Goal: Register for event/course

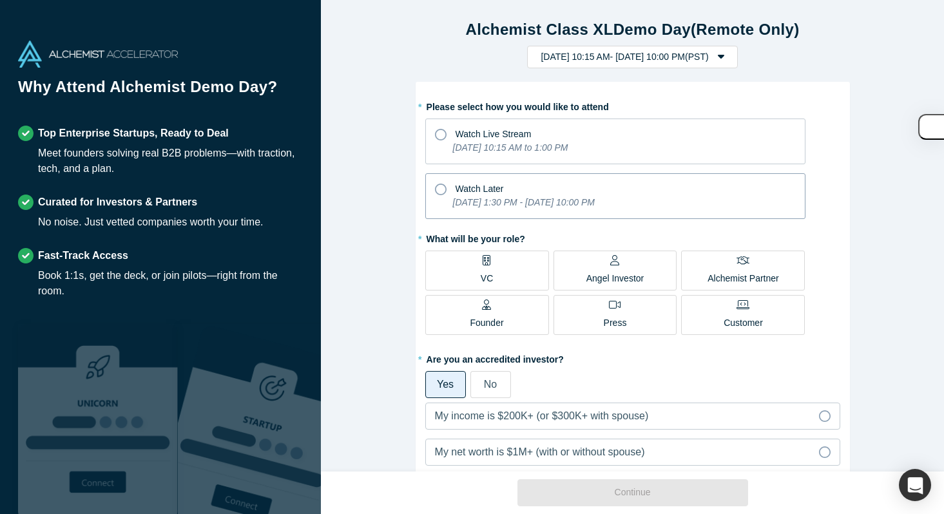
click at [477, 186] on span "Watch Later" at bounding box center [480, 189] width 48 height 10
click at [0, 0] on input "Watch Later [DATE] 1:30 PM - [DATE] 10:00 PM" at bounding box center [0, 0] width 0 height 0
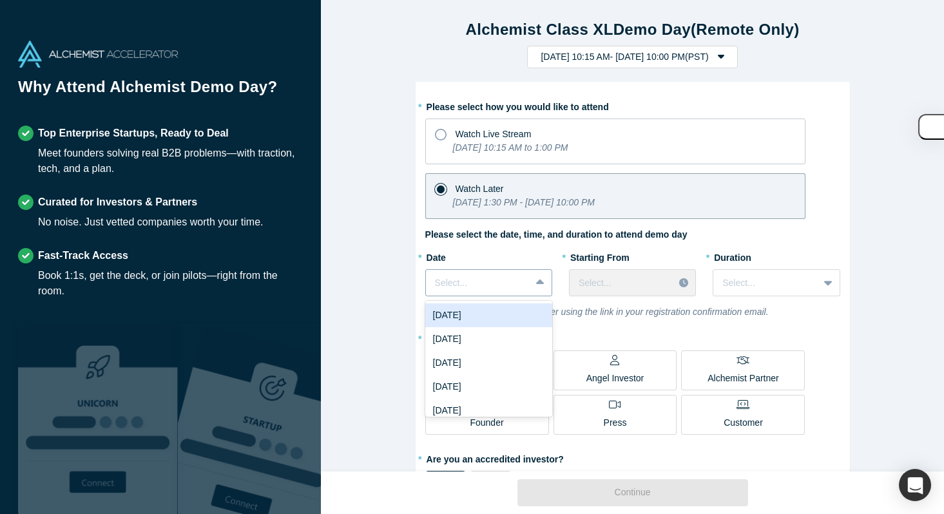
click at [543, 289] on icon at bounding box center [540, 282] width 8 height 13
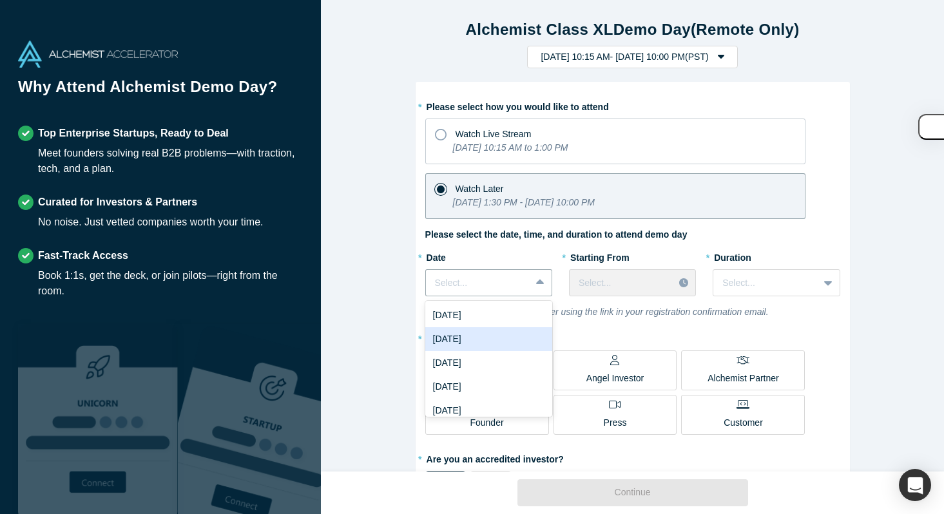
click at [483, 345] on div "[DATE]" at bounding box center [488, 339] width 127 height 24
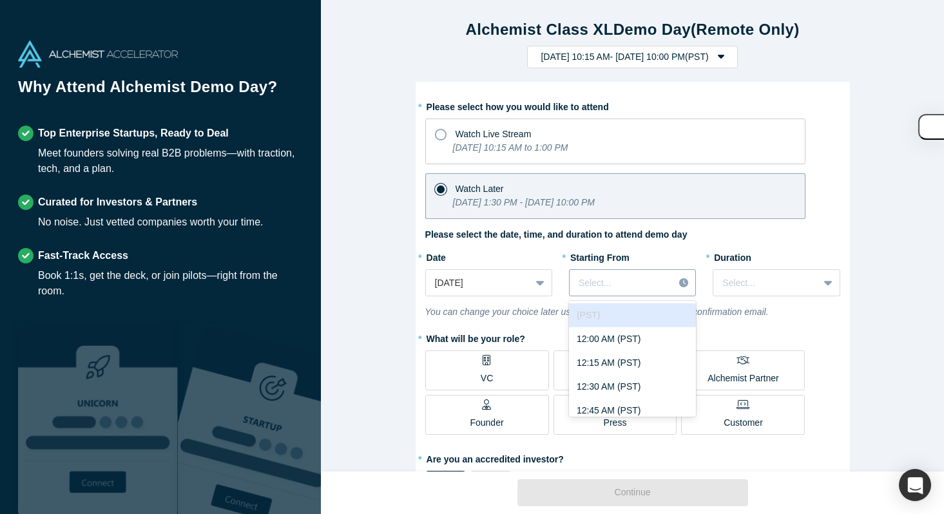
click at [610, 289] on div at bounding box center [622, 283] width 86 height 16
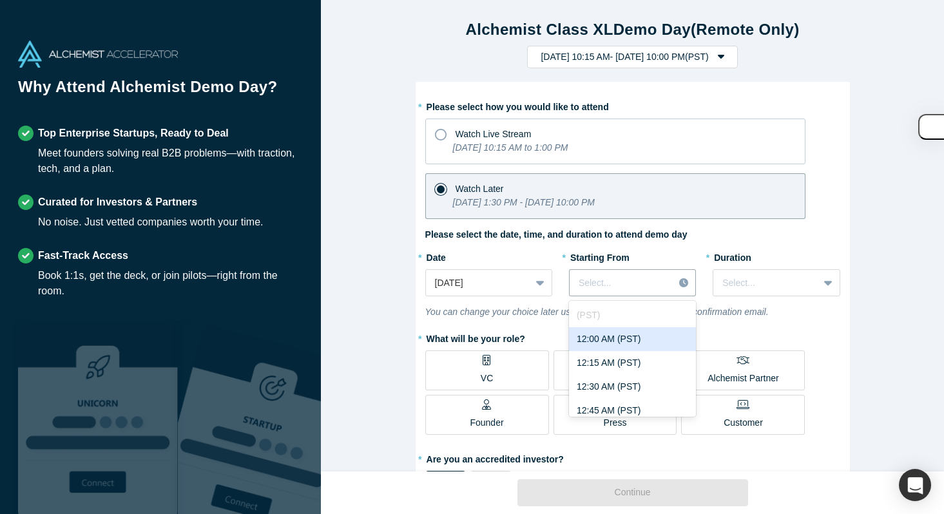
click at [609, 350] on div "12:00 AM (PST)" at bounding box center [632, 339] width 127 height 24
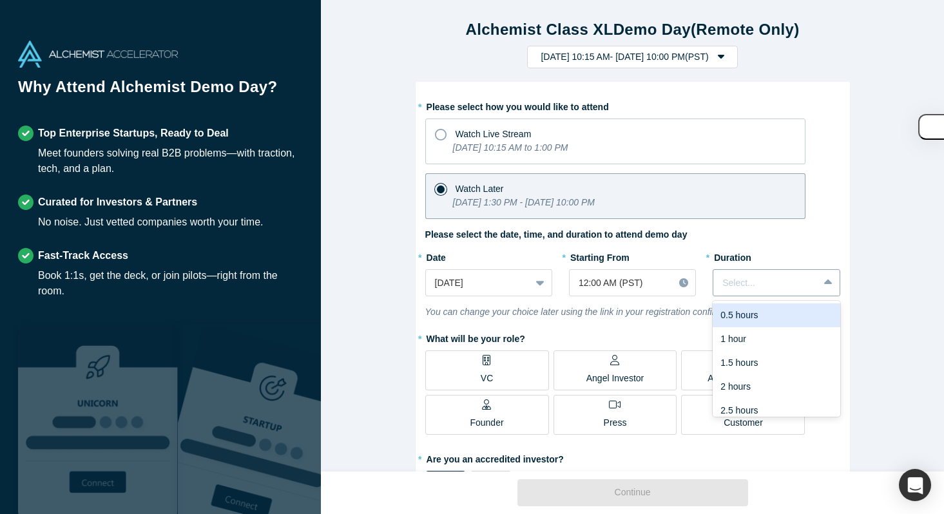
click at [762, 273] on div "Select..." at bounding box center [765, 283] width 104 height 21
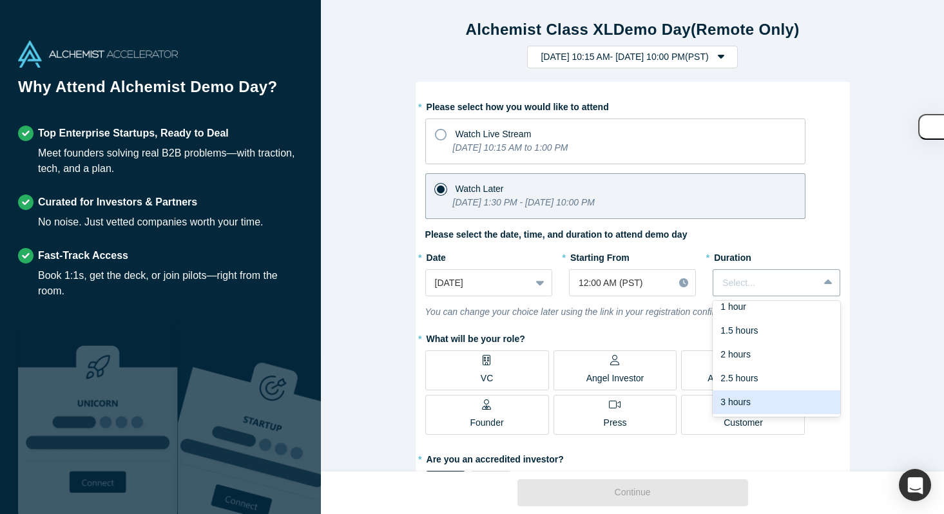
click at [740, 394] on div "3 hours" at bounding box center [776, 403] width 127 height 24
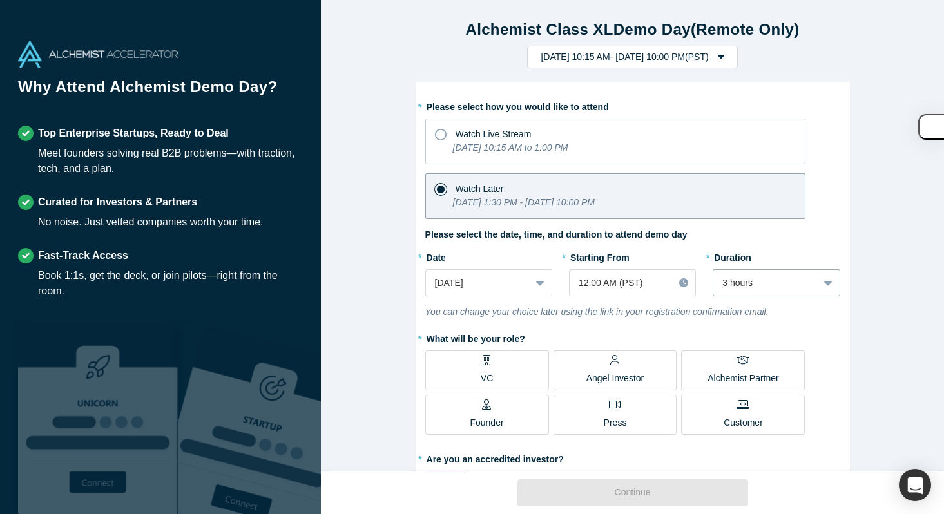
click at [619, 341] on label "* What will be your role?" at bounding box center [632, 337] width 415 height 18
click at [613, 284] on div at bounding box center [622, 283] width 86 height 16
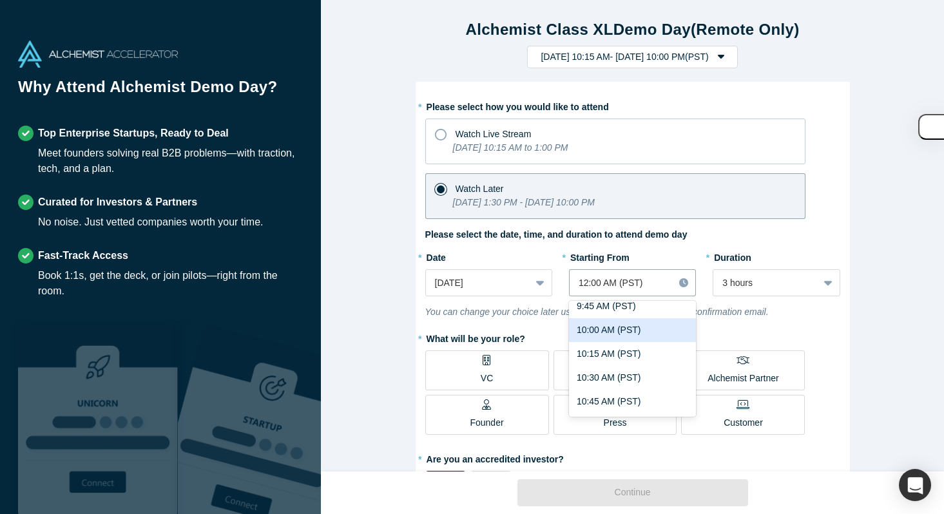
click at [619, 336] on div "10:00 AM (PST)" at bounding box center [632, 330] width 127 height 24
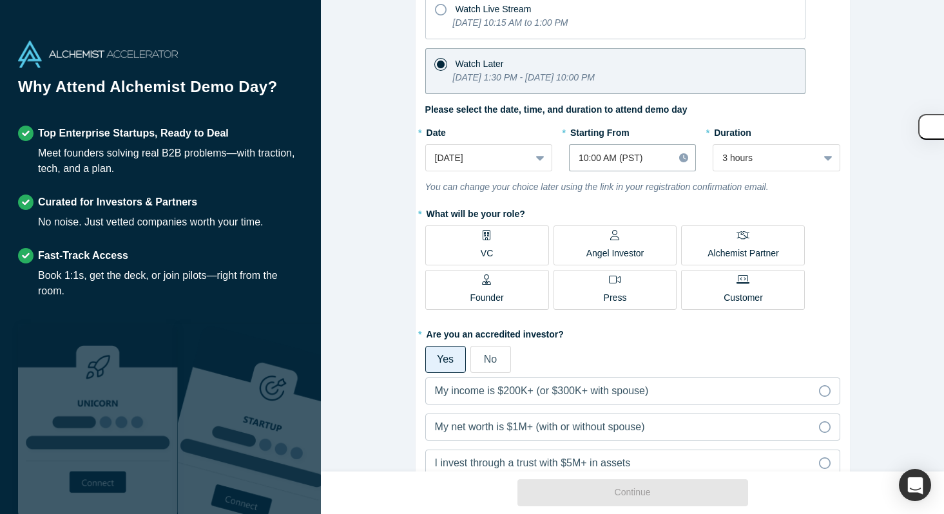
scroll to position [128, 0]
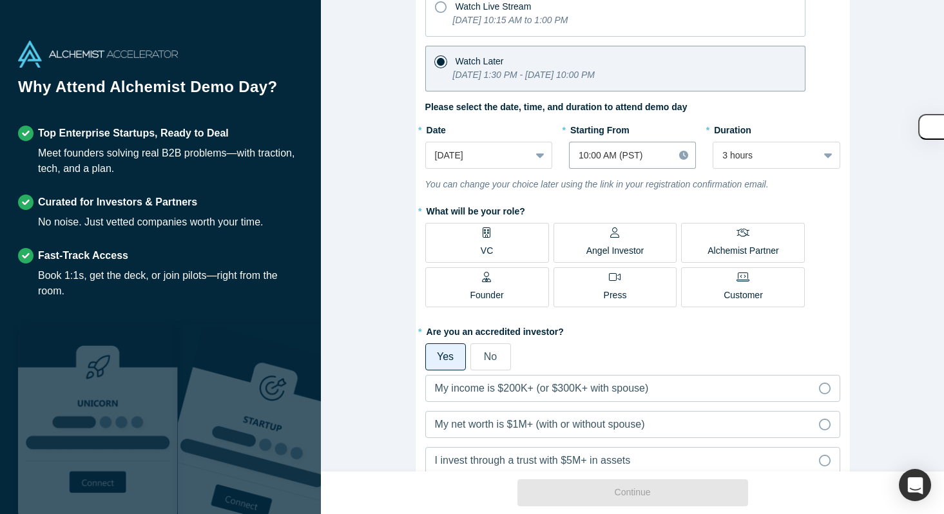
click at [501, 244] on label "VC" at bounding box center [487, 243] width 124 height 40
click at [0, 0] on input "VC" at bounding box center [0, 0] width 0 height 0
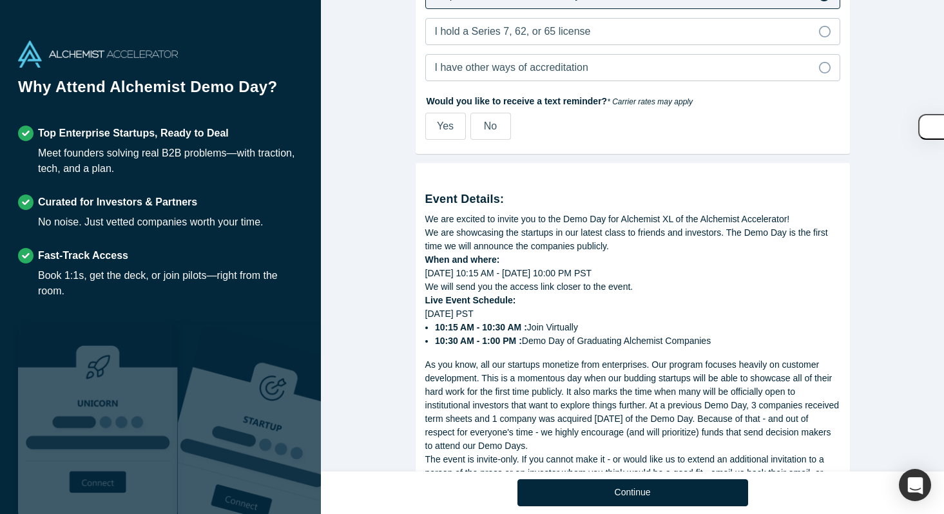
scroll to position [631, 0]
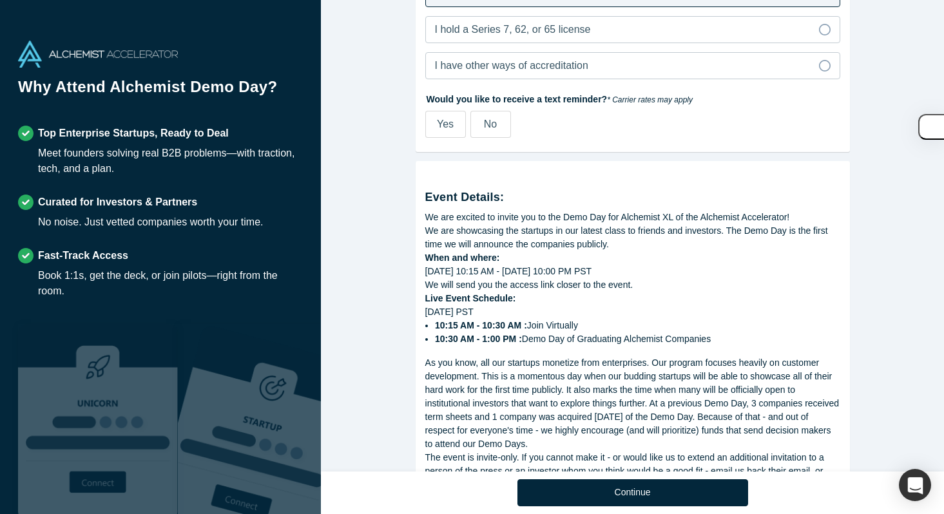
click at [440, 130] on div "Yes" at bounding box center [445, 124] width 17 height 15
click at [0, 0] on input "Yes" at bounding box center [0, 0] width 0 height 0
select select "US"
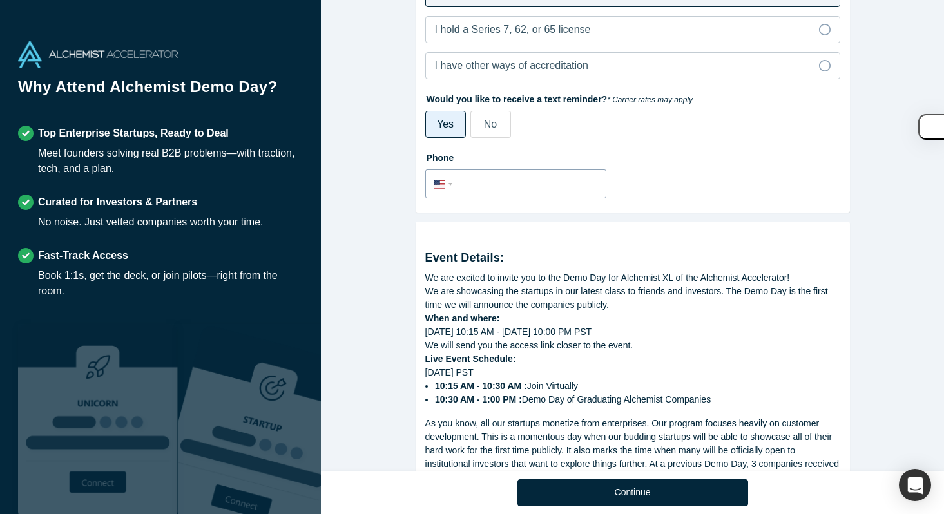
click at [494, 187] on input "tel" at bounding box center [527, 184] width 141 height 19
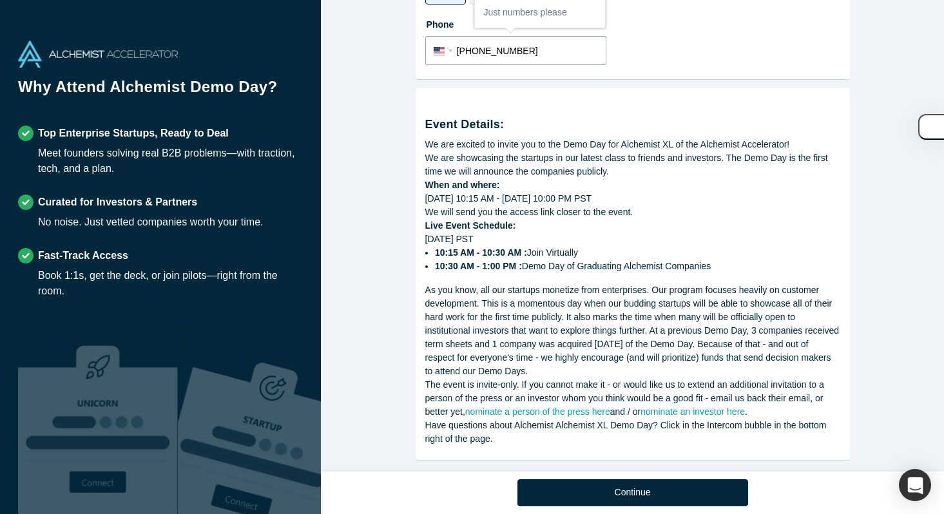
scroll to position [779, 0]
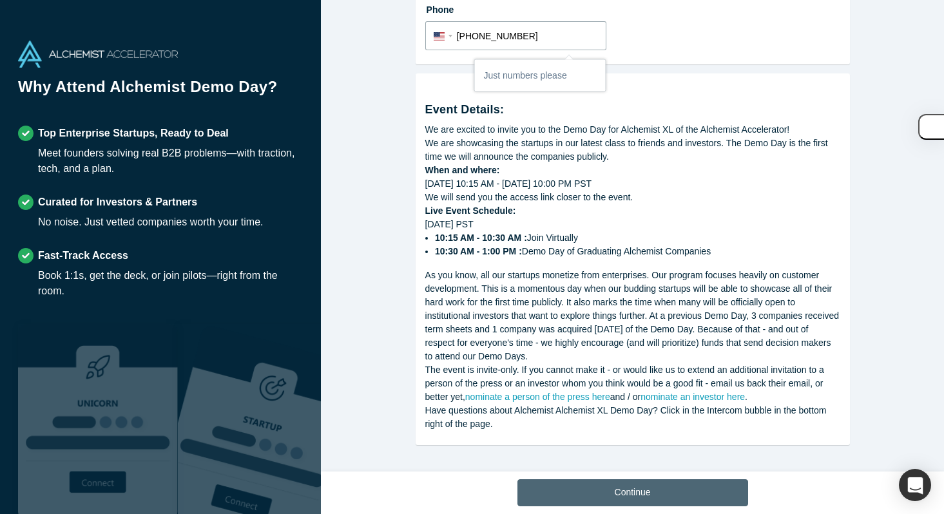
type input "[PHONE_NUMBER]"
click at [586, 496] on button "Continue" at bounding box center [632, 492] width 231 height 27
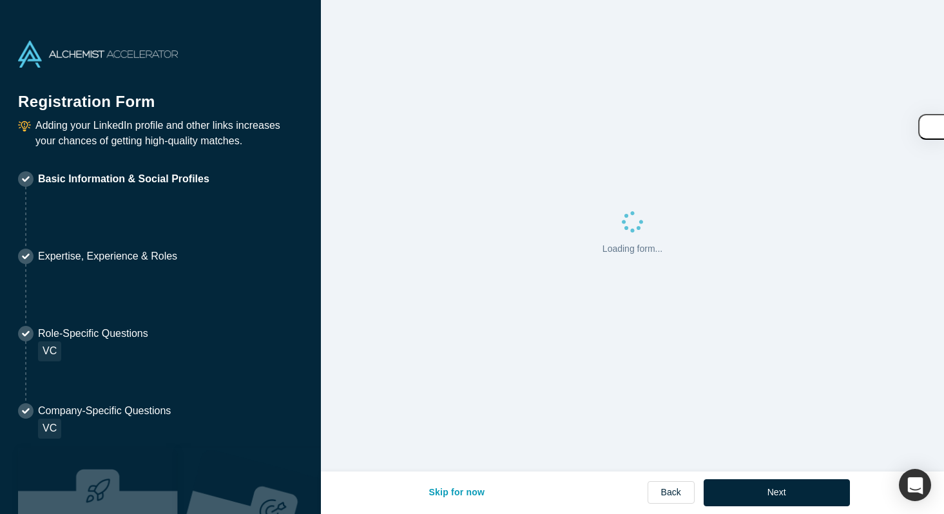
select select "US"
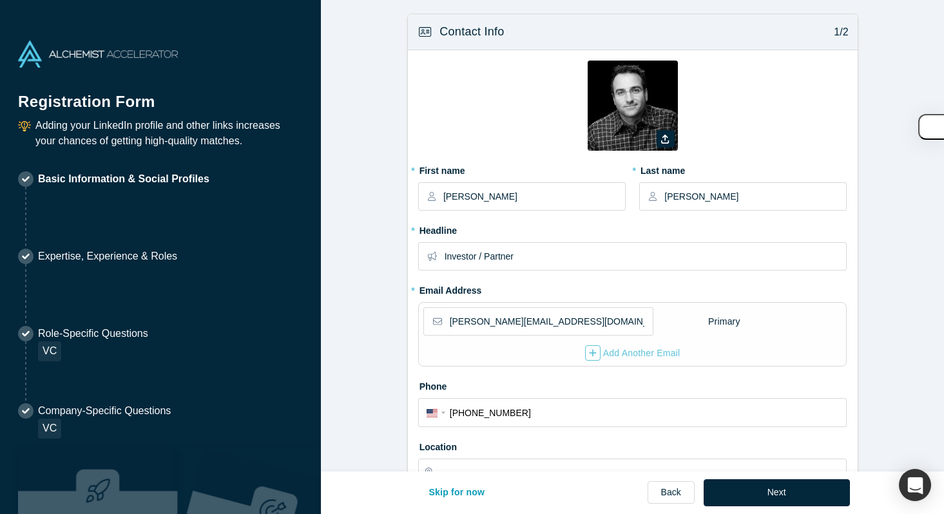
type input "[GEOGRAPHIC_DATA], [GEOGRAPHIC_DATA], [GEOGRAPHIC_DATA]"
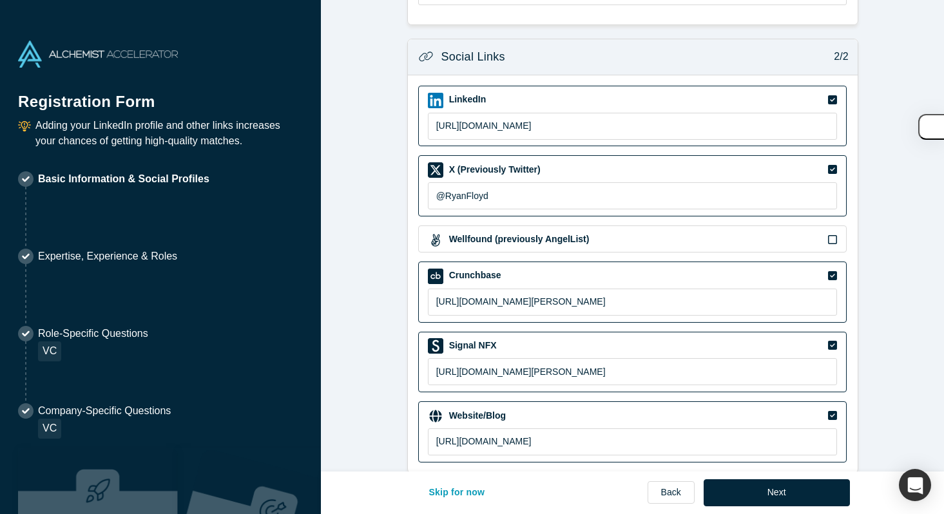
scroll to position [502, 0]
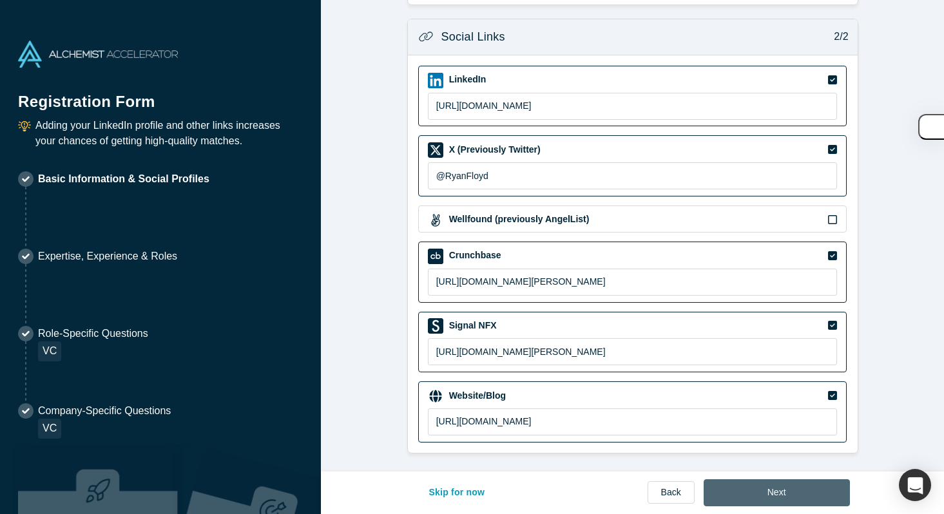
click at [766, 497] on button "Next" at bounding box center [777, 492] width 146 height 27
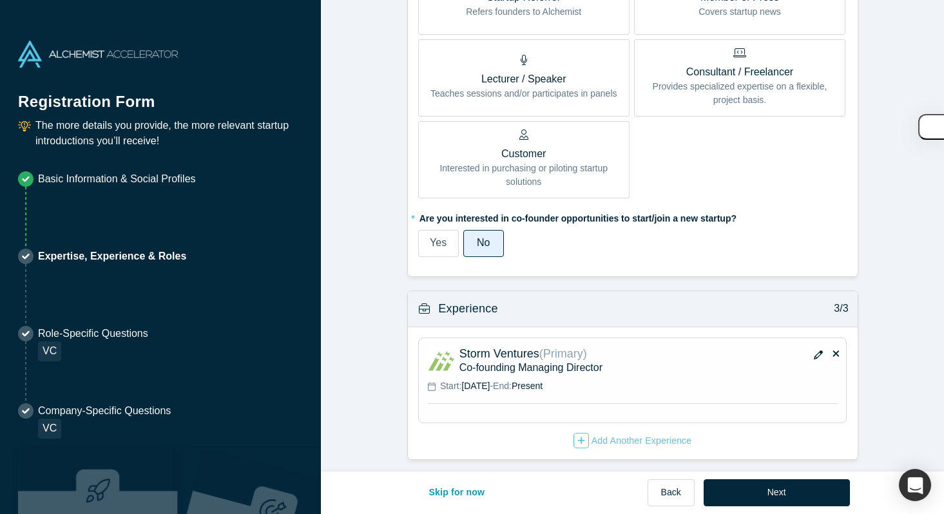
scroll to position [754, 0]
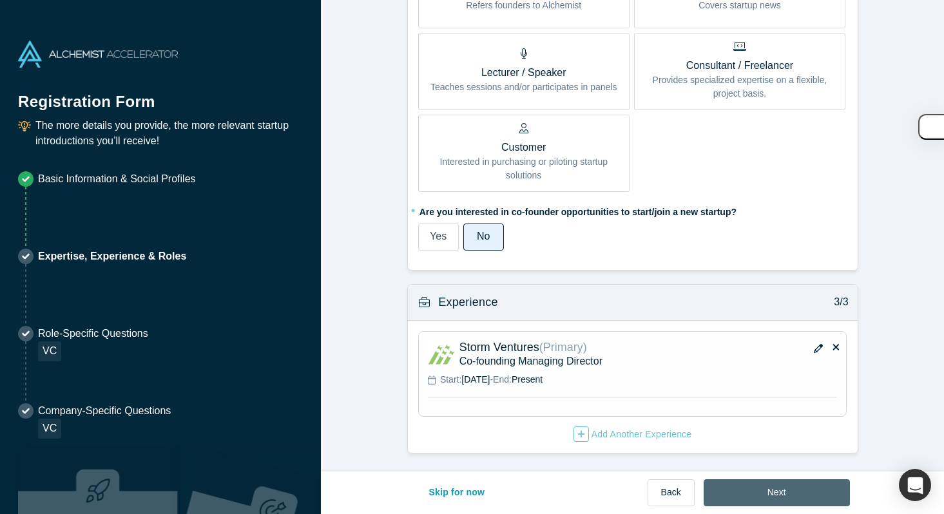
click at [760, 485] on button "Next" at bounding box center [777, 492] width 146 height 27
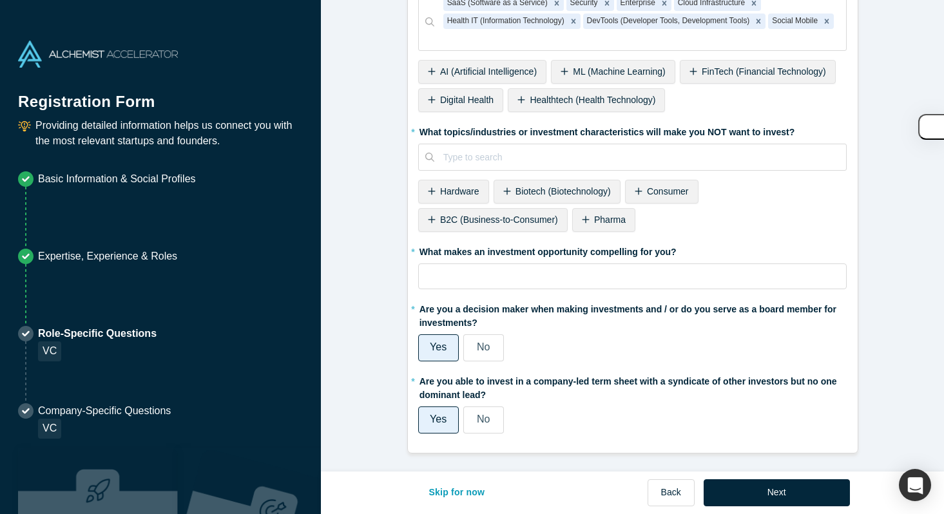
scroll to position [0, 0]
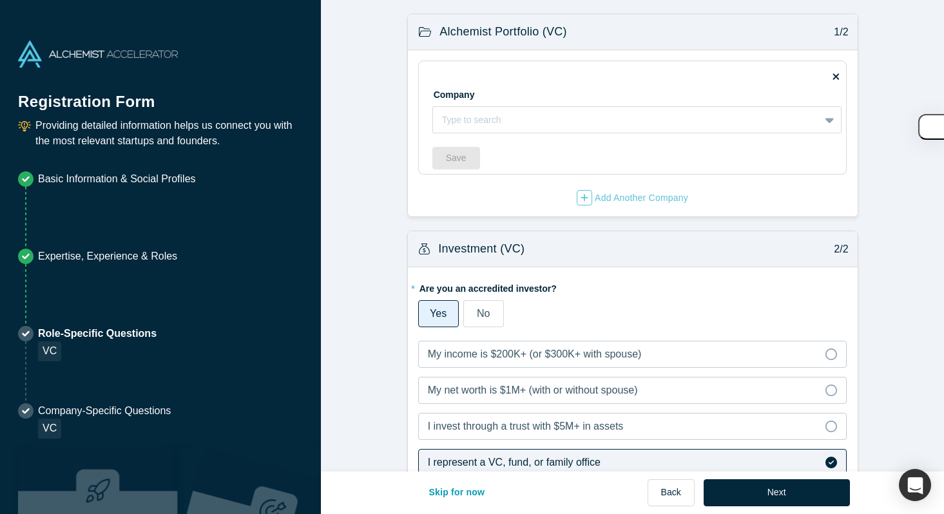
click at [737, 494] on button "Next" at bounding box center [777, 492] width 146 height 27
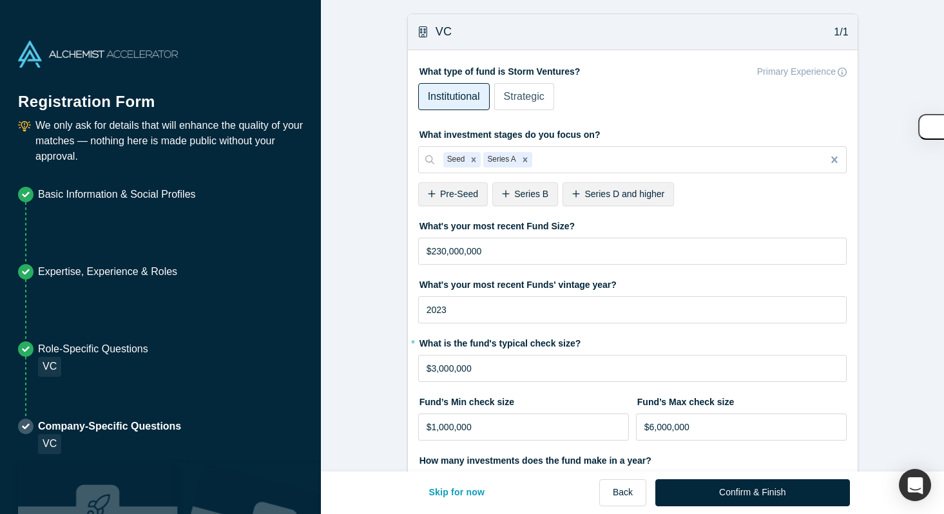
click at [737, 494] on button "Confirm & Finish" at bounding box center [752, 492] width 194 height 27
